Goal: Information Seeking & Learning: Learn about a topic

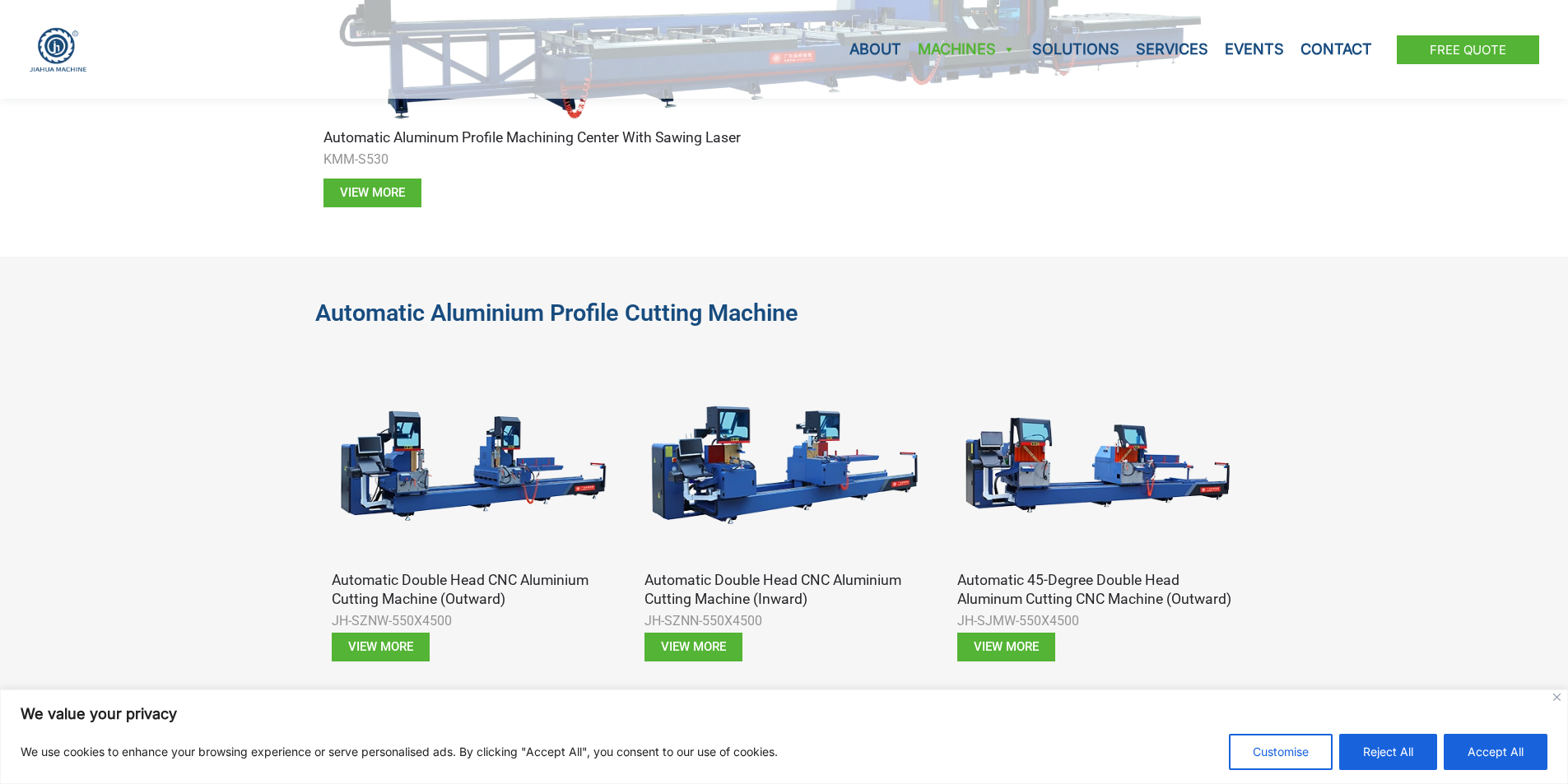
scroll to position [822, 0]
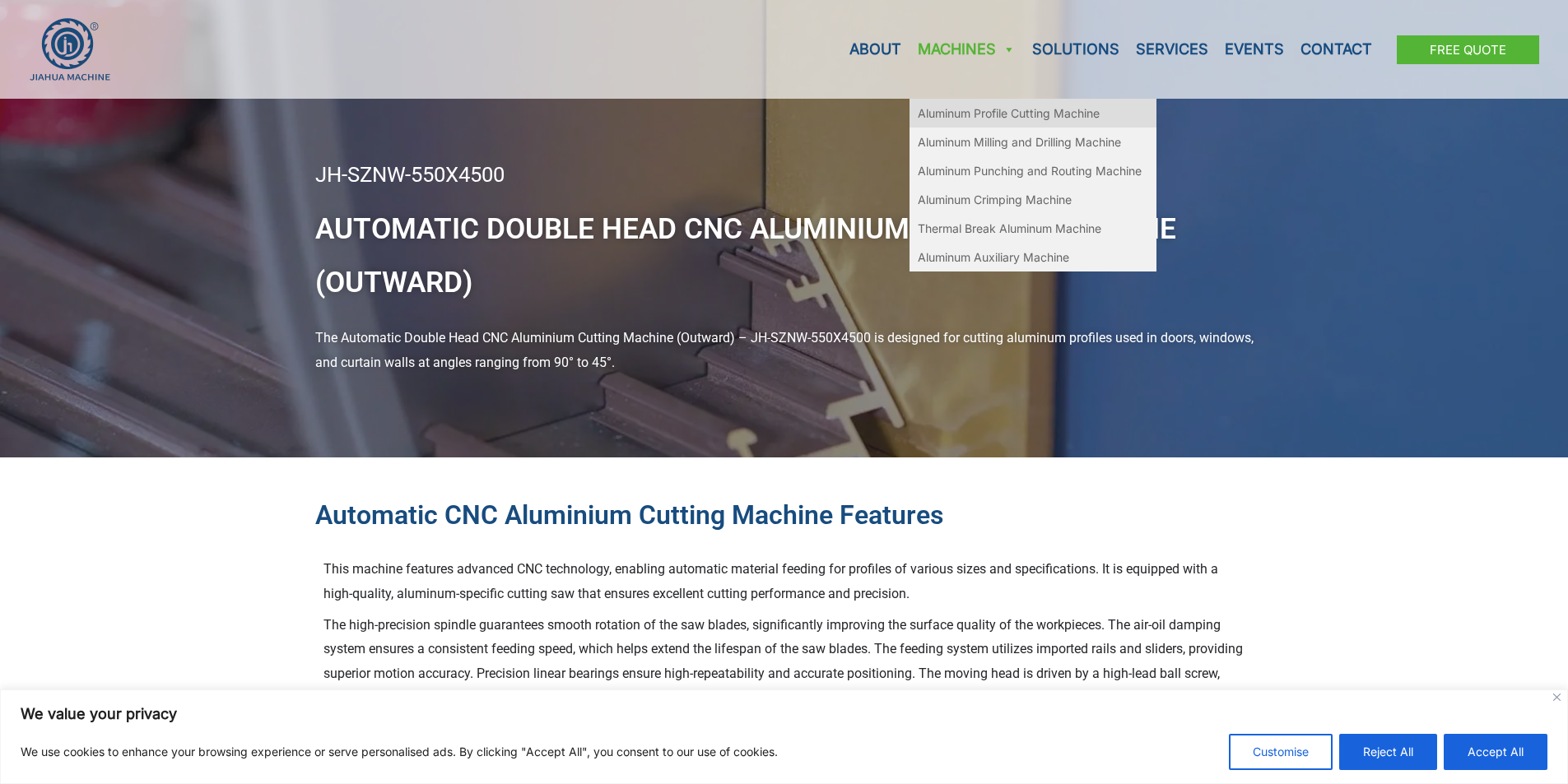
click at [995, 109] on link "Aluminum Profile Cutting Machine" at bounding box center [1033, 113] width 247 height 29
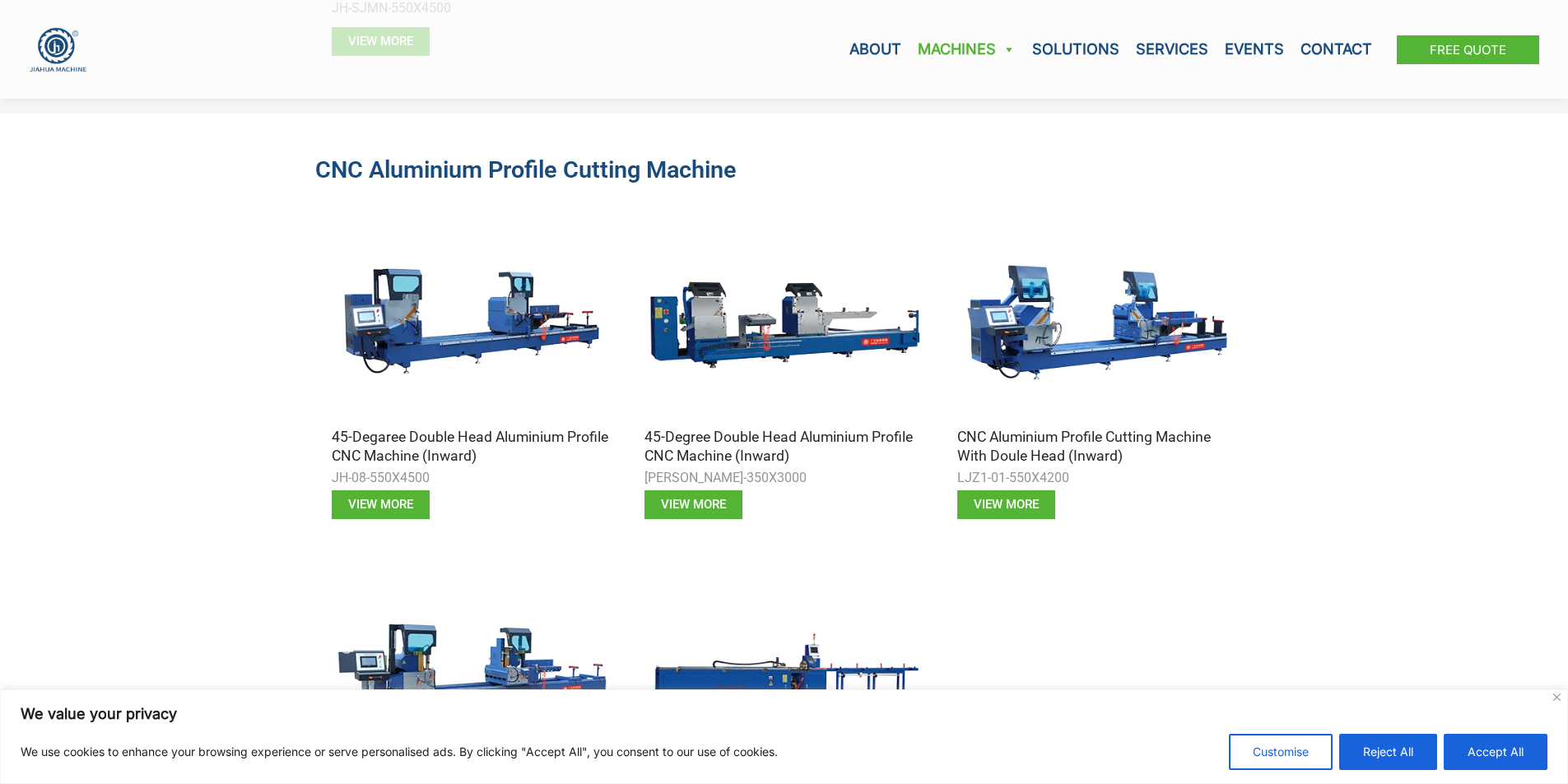
scroll to position [1728, 0]
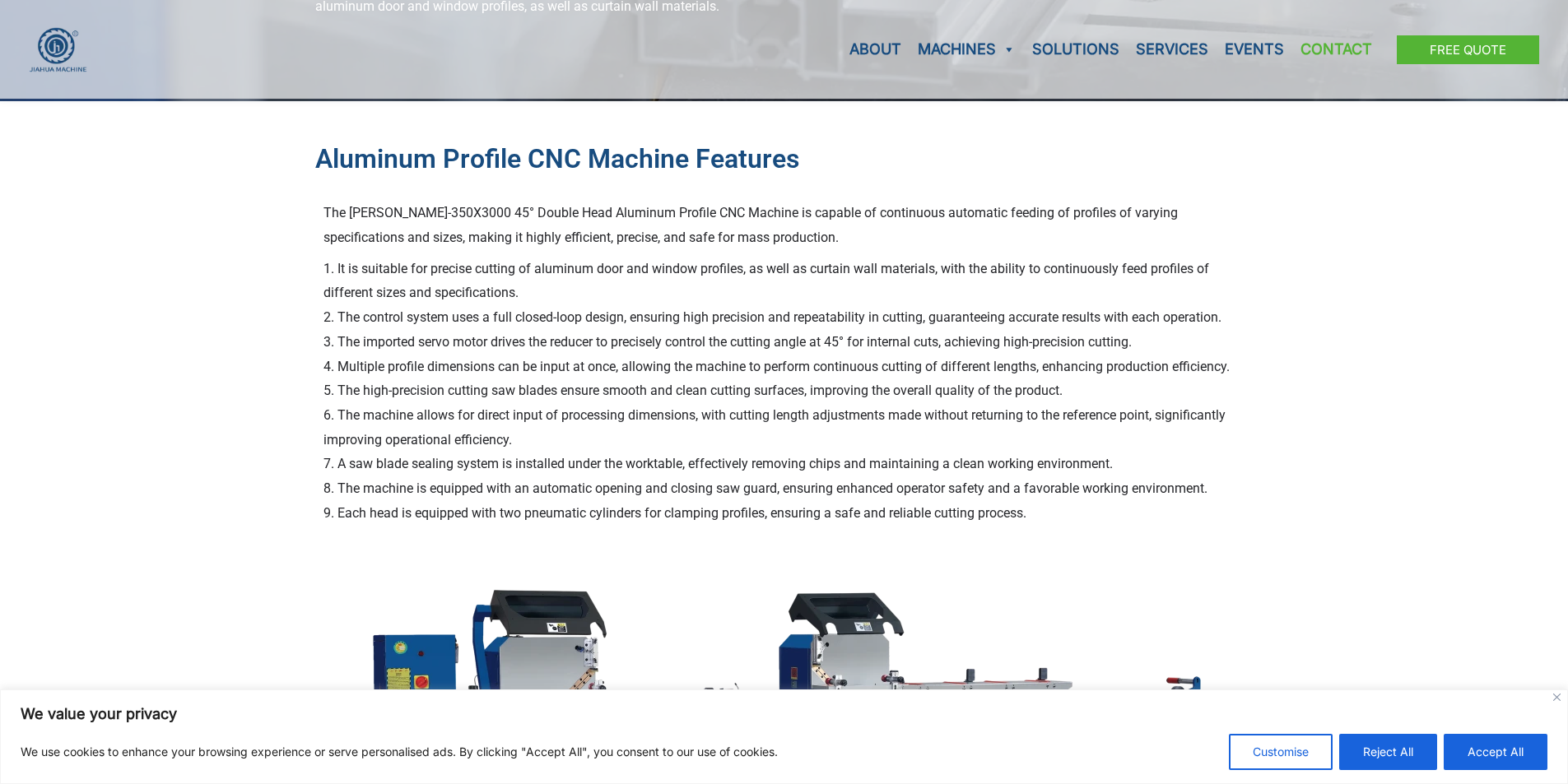
scroll to position [347, 0]
